Goal: Transaction & Acquisition: Purchase product/service

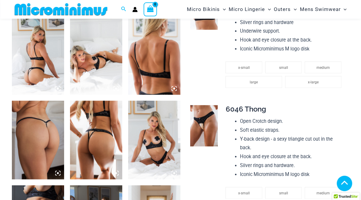
scroll to position [296, 0]
click at [215, 127] on img at bounding box center [204, 125] width 28 height 41
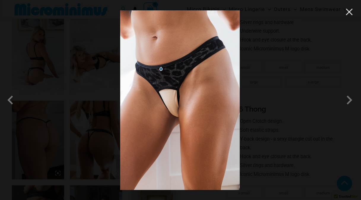
click at [350, 12] on button "Close" at bounding box center [348, 11] width 9 height 9
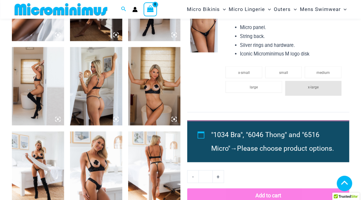
scroll to position [519, 0]
click at [159, 159] on img at bounding box center [154, 170] width 52 height 78
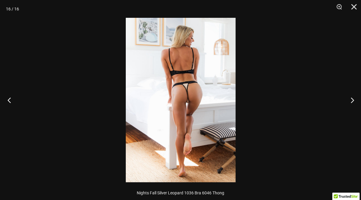
click at [9, 101] on button "Previous" at bounding box center [11, 100] width 22 height 30
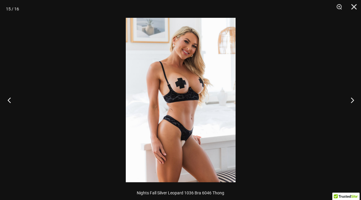
click at [9, 101] on button "Previous" at bounding box center [11, 100] width 22 height 30
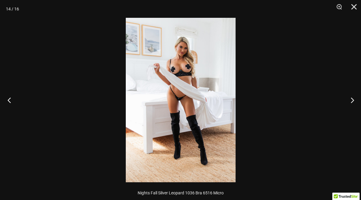
click at [9, 101] on button "Previous" at bounding box center [11, 100] width 22 height 30
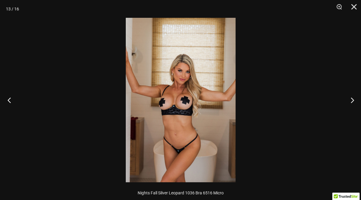
click at [9, 101] on button "Previous" at bounding box center [11, 100] width 22 height 30
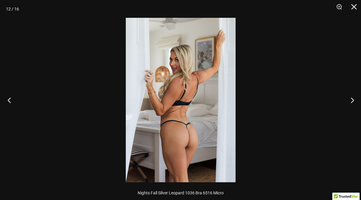
click at [9, 101] on button "Previous" at bounding box center [11, 100] width 22 height 30
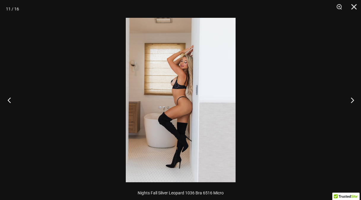
click at [9, 101] on button "Previous" at bounding box center [11, 100] width 22 height 30
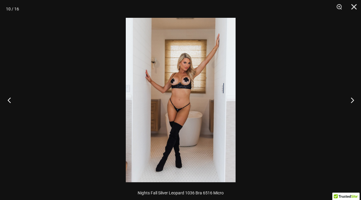
click at [9, 101] on button "Previous" at bounding box center [11, 100] width 22 height 30
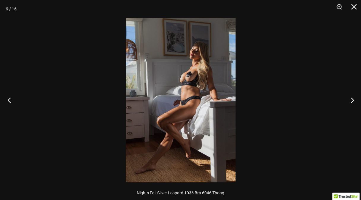
click at [9, 101] on button "Previous" at bounding box center [11, 100] width 22 height 30
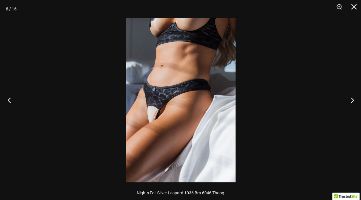
click at [9, 101] on button "Previous" at bounding box center [11, 100] width 22 height 30
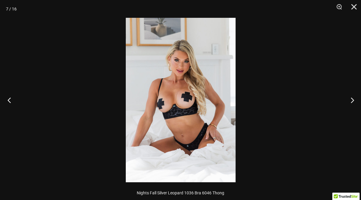
click at [9, 101] on button "Previous" at bounding box center [11, 100] width 22 height 30
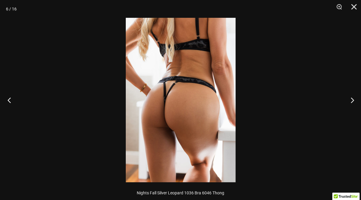
click at [9, 101] on button "Previous" at bounding box center [11, 100] width 22 height 30
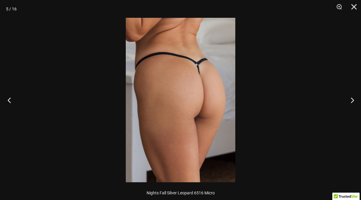
click at [9, 101] on button "Previous" at bounding box center [11, 100] width 22 height 30
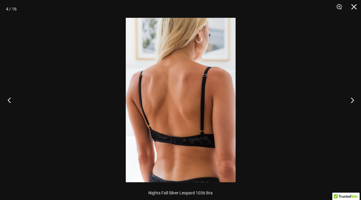
click at [9, 101] on button "Previous" at bounding box center [11, 100] width 22 height 30
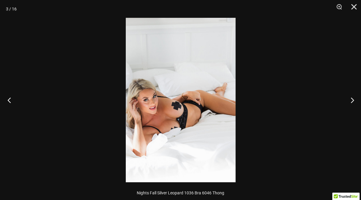
click at [9, 101] on button "Previous" at bounding box center [11, 100] width 22 height 30
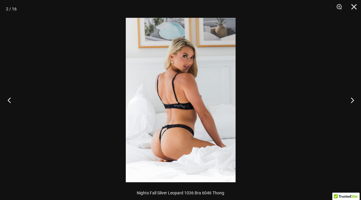
click at [9, 101] on button "Previous" at bounding box center [11, 100] width 22 height 30
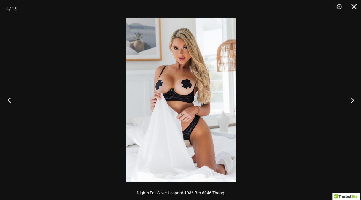
click at [9, 101] on button "Previous" at bounding box center [11, 100] width 22 height 30
